Goal: Find specific page/section: Find specific page/section

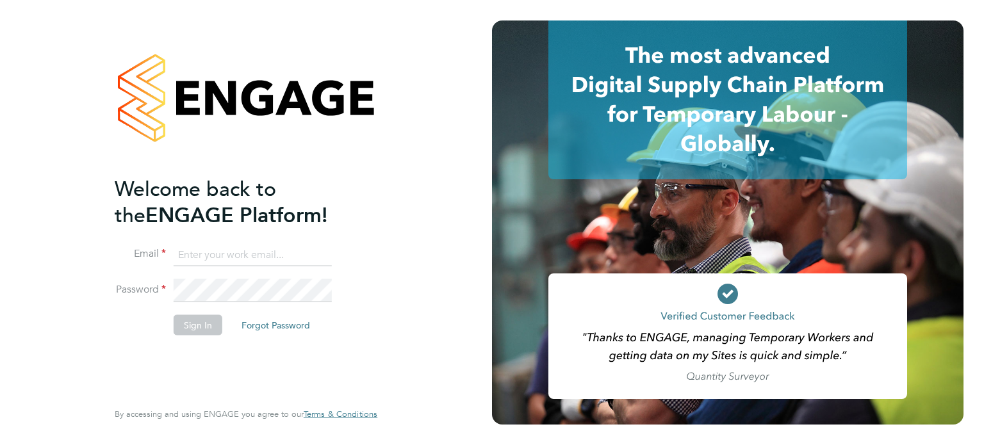
type input "[PERSON_NAME][EMAIL_ADDRESS][DOMAIN_NAME]"
click at [202, 315] on button "Sign In" at bounding box center [198, 324] width 49 height 20
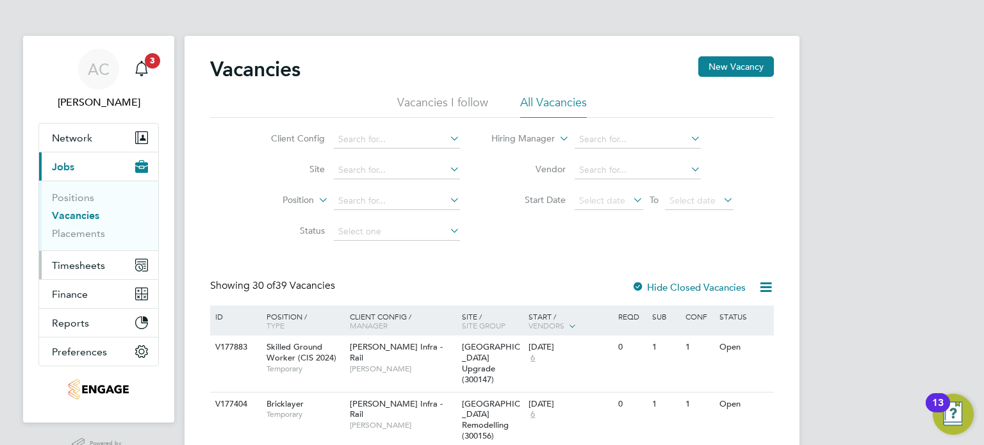
click at [90, 254] on button "Timesheets" at bounding box center [98, 265] width 119 height 28
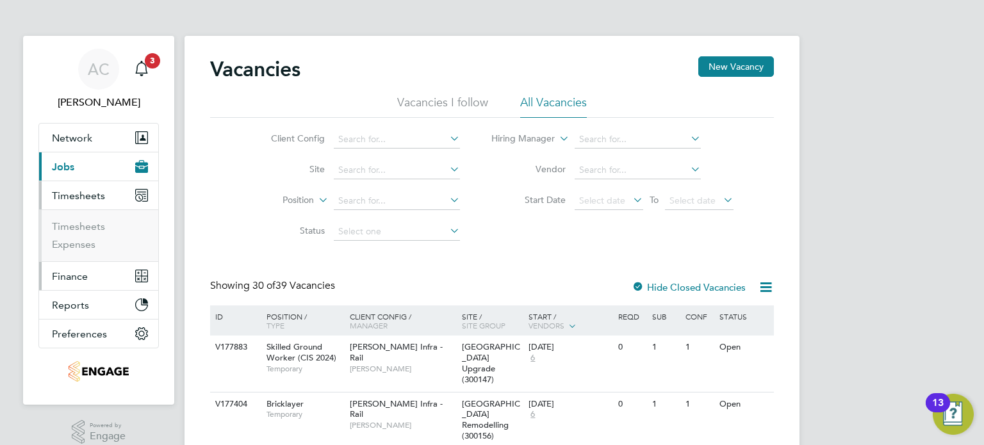
click at [79, 271] on span "Finance" at bounding box center [70, 276] width 36 height 12
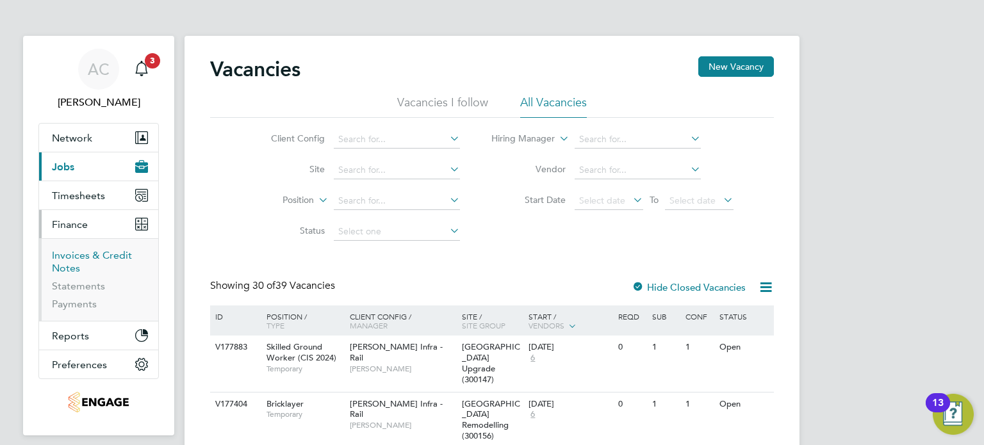
click at [78, 266] on link "Invoices & Credit Notes" at bounding box center [92, 261] width 80 height 25
